Goal: Register for event/course

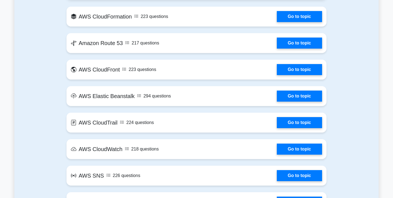
scroll to position [501, 0]
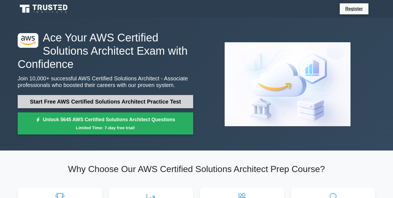
click at [90, 98] on link "Start Free AWS Certified Solutions Architect Practice Test" at bounding box center [105, 101] width 175 height 13
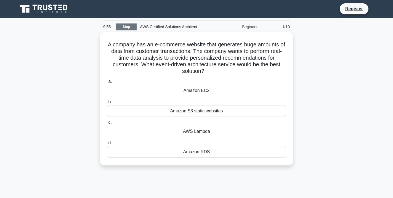
click at [132, 28] on link "Stop" at bounding box center [126, 26] width 21 height 7
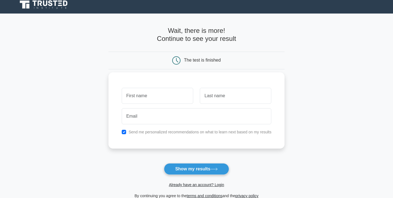
scroll to position [3, 0]
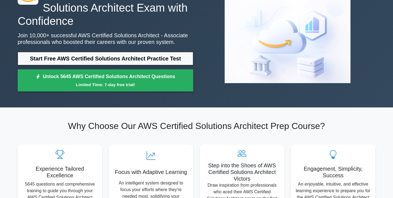
scroll to position [44, 0]
